Goal: Transaction & Acquisition: Purchase product/service

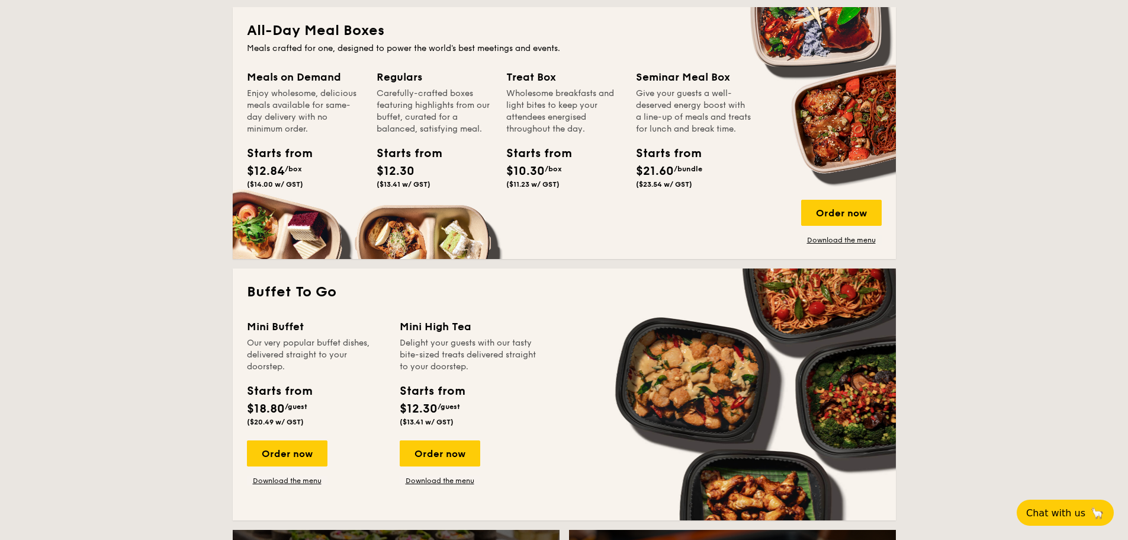
scroll to position [770, 0]
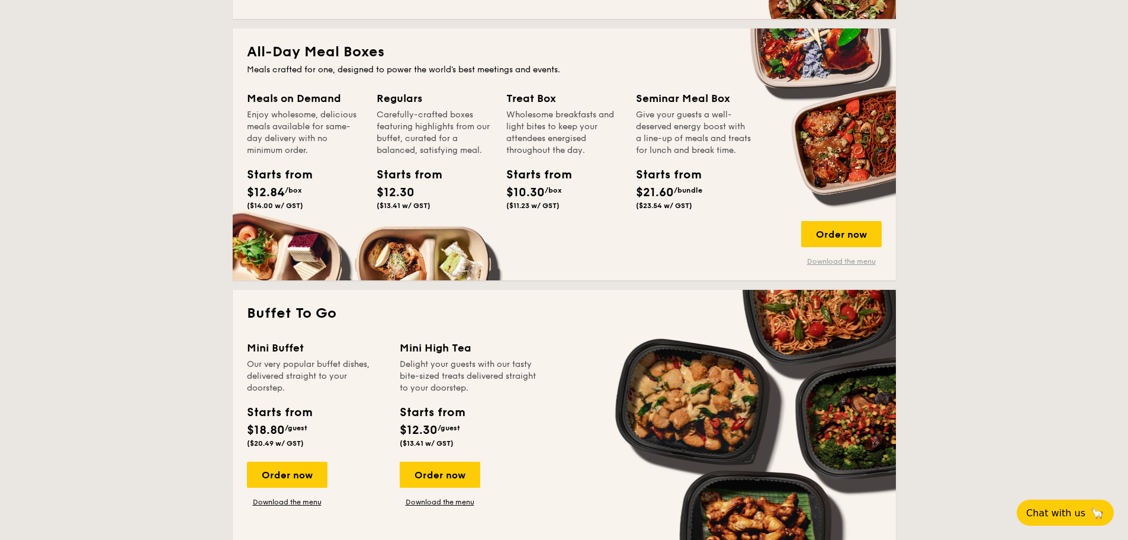
click at [819, 261] on link "Download the menu" at bounding box center [841, 260] width 81 height 9
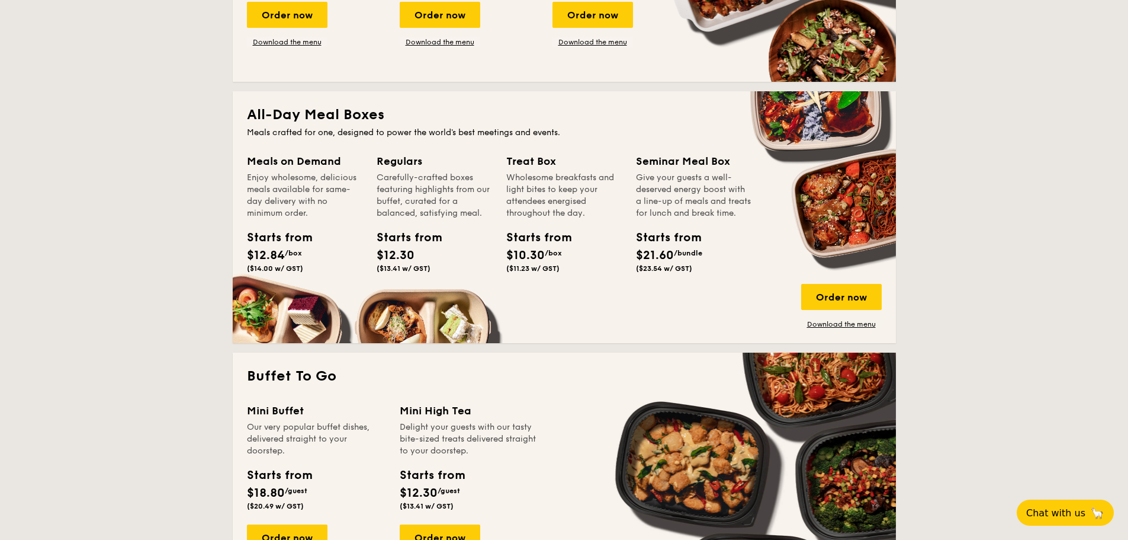
scroll to position [711, 0]
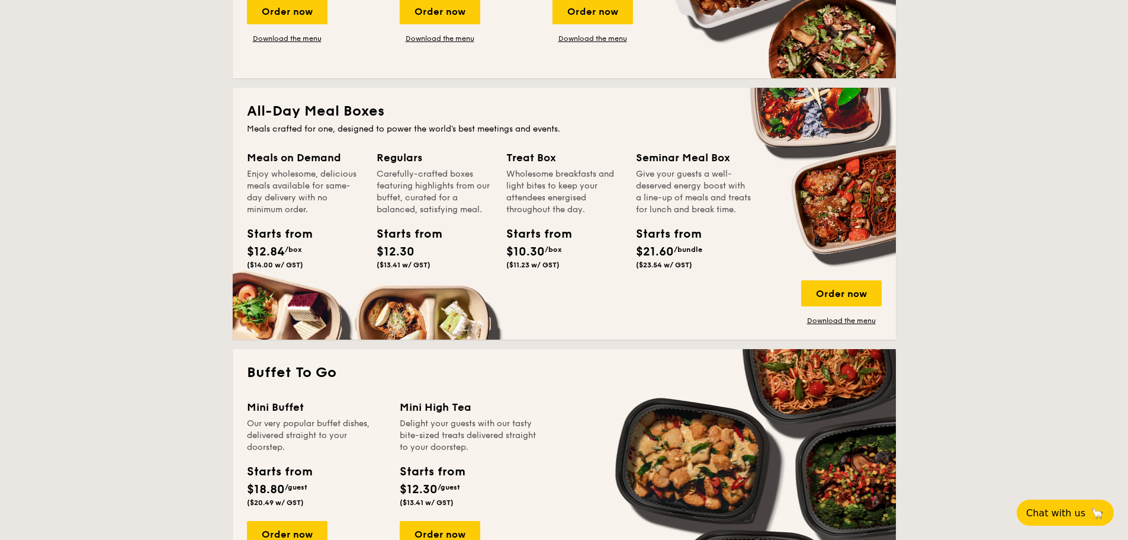
click at [310, 165] on div "Meals on Demand" at bounding box center [304, 157] width 115 height 17
click at [301, 169] on div "Enjoy wholesome, delicious meals available for same-day delivery with no minimu…" at bounding box center [304, 191] width 115 height 47
click at [320, 205] on div "Enjoy wholesome, delicious meals available for same-day delivery with no minimu…" at bounding box center [304, 191] width 115 height 47
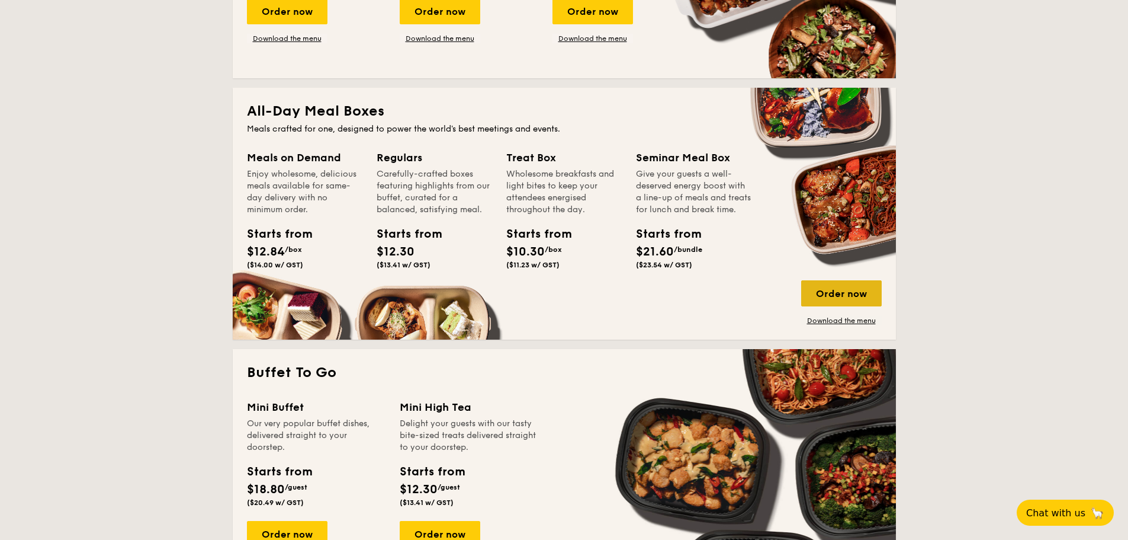
click at [854, 297] on div "Order now" at bounding box center [841, 293] width 81 height 26
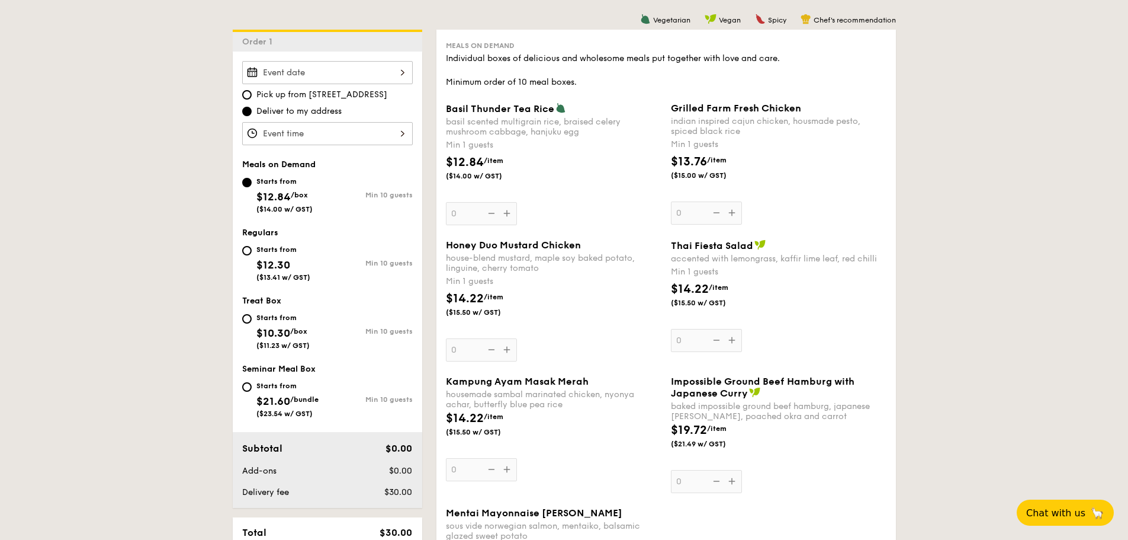
scroll to position [296, 0]
